Goal: Task Accomplishment & Management: Use online tool/utility

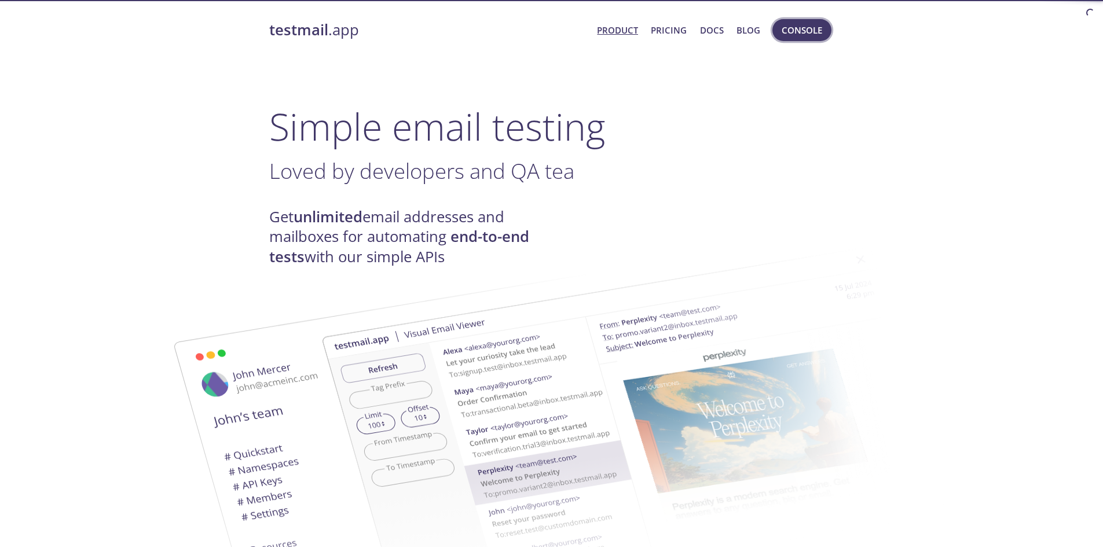
click at [803, 32] on span "Console" at bounding box center [802, 30] width 41 height 15
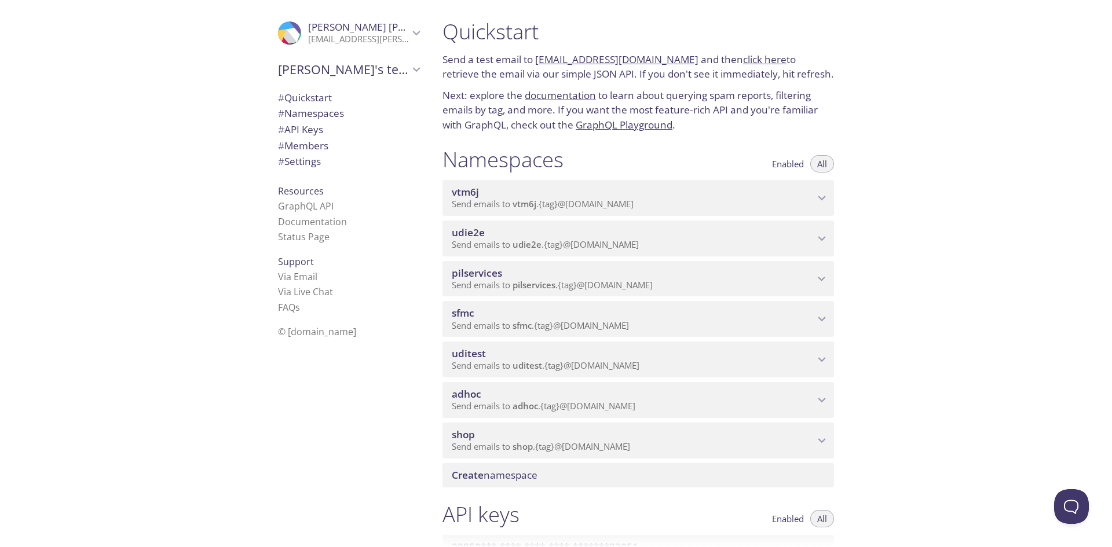
click at [491, 411] on span "Send emails to adhoc . {tag} @[DOMAIN_NAME]" at bounding box center [544, 406] width 184 height 12
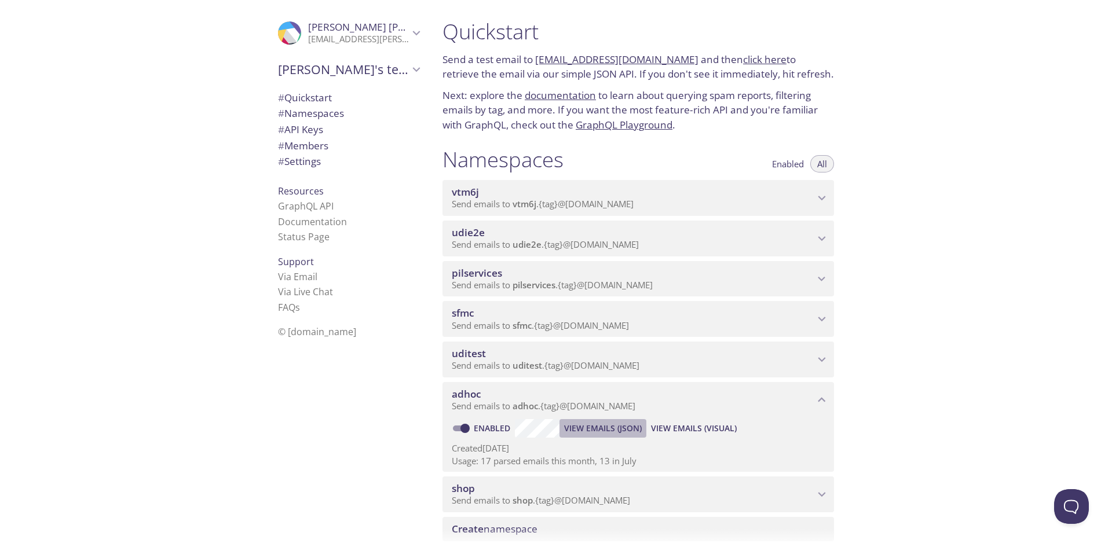
click at [608, 429] on span "View Emails (JSON)" at bounding box center [603, 429] width 78 height 14
click at [687, 428] on span "View Emails (Visual)" at bounding box center [694, 429] width 86 height 14
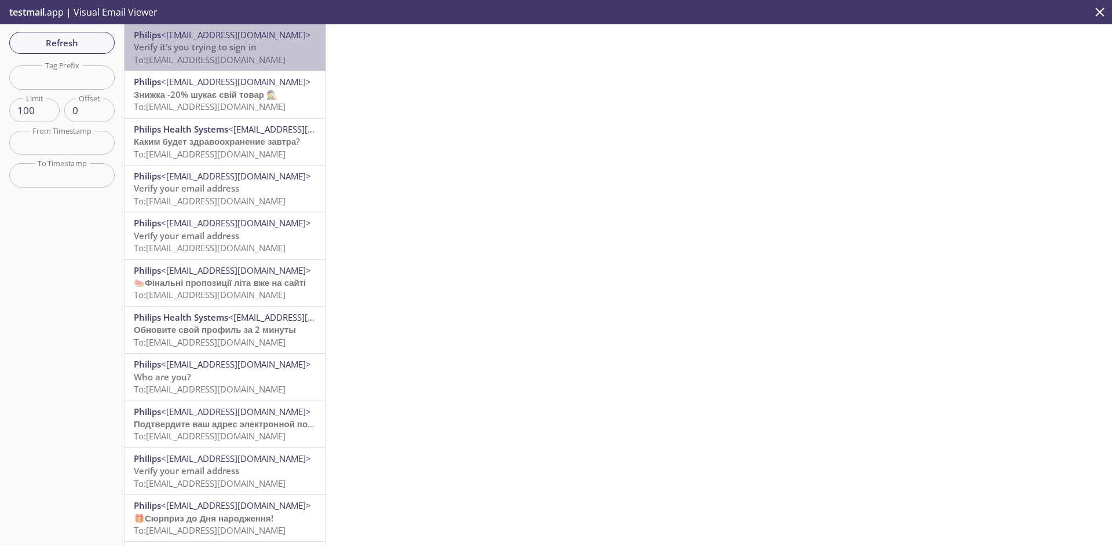
click at [233, 42] on span "Verify it’s you trying to sign in" at bounding box center [195, 47] width 123 height 12
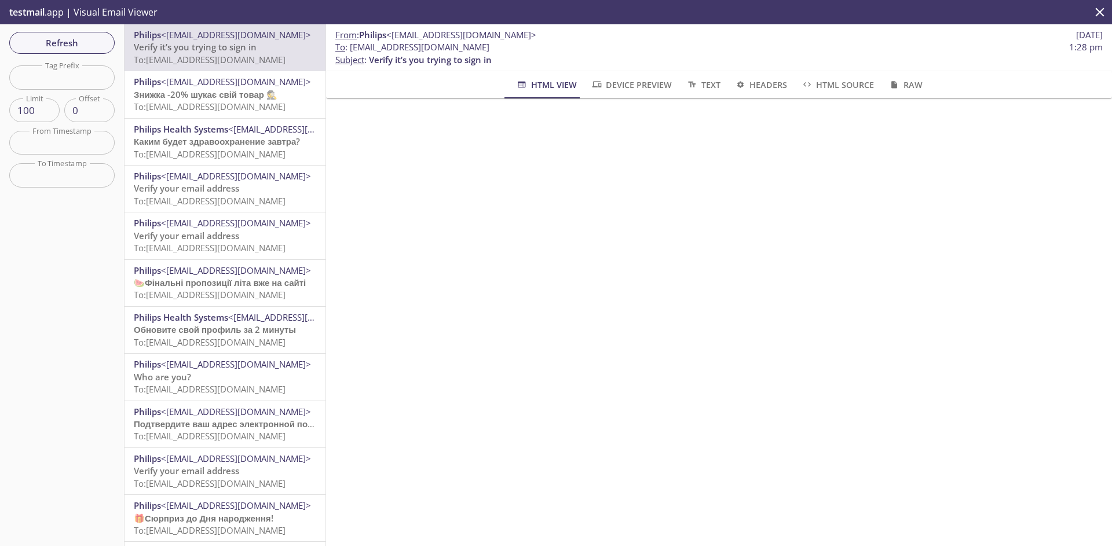
drag, startPoint x: 527, startPoint y: 47, endPoint x: 351, endPoint y: 48, distance: 176.0
click at [351, 48] on span "To : [EMAIL_ADDRESS][DOMAIN_NAME] 1:28 pm" at bounding box center [718, 47] width 767 height 12
copy span "[EMAIL_ADDRESS][DOMAIN_NAME]"
click at [48, 39] on span "Refresh" at bounding box center [62, 42] width 87 height 15
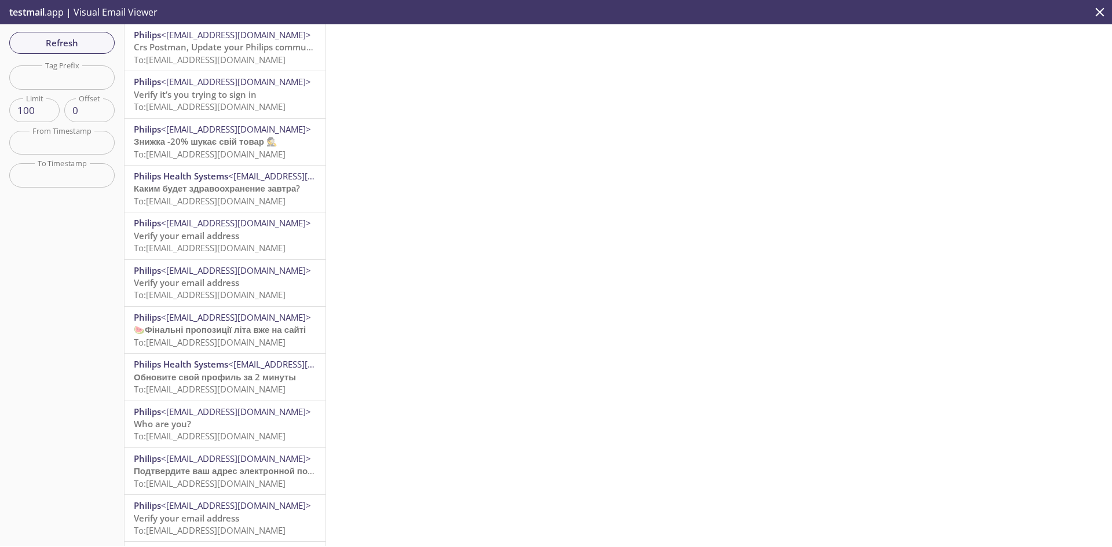
click at [241, 51] on span "Crs Postman, Update your Philips communication preferences" at bounding box center [263, 47] width 259 height 12
